Goal: Find specific page/section: Find specific page/section

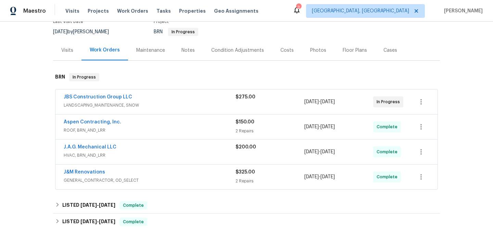
scroll to position [65, 0]
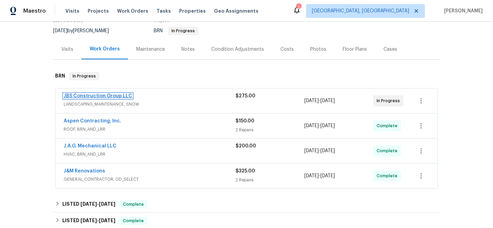
click at [75, 94] on link "JBS Construction Group LLC" at bounding box center [98, 96] width 69 height 5
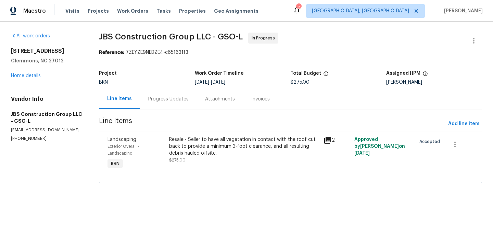
click at [327, 139] on icon at bounding box center [327, 140] width 7 height 7
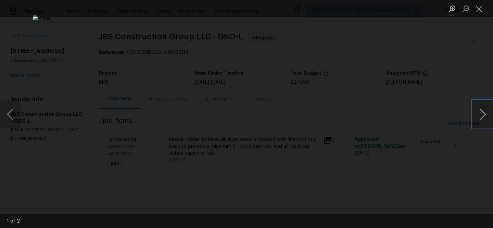
click at [479, 111] on button "Next image" at bounding box center [483, 113] width 21 height 27
click at [478, 9] on button "Close lightbox" at bounding box center [480, 9] width 14 height 12
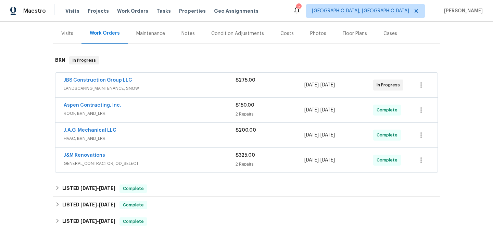
scroll to position [85, 0]
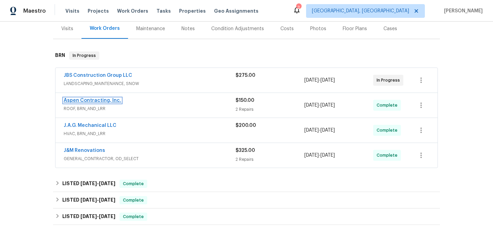
click at [81, 99] on link "Aspen Contracting, Inc." at bounding box center [93, 100] width 58 height 5
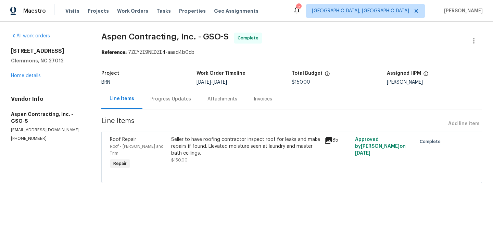
click at [332, 139] on icon at bounding box center [328, 140] width 7 height 7
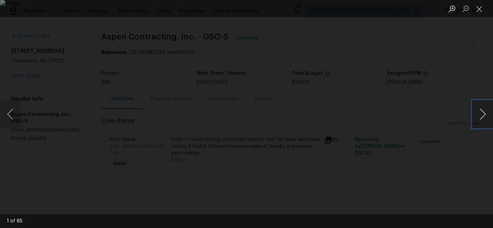
click at [478, 113] on button "Next image" at bounding box center [483, 113] width 21 height 27
click at [478, 10] on button "Close lightbox" at bounding box center [480, 9] width 14 height 12
